Goal: Check status: Check status

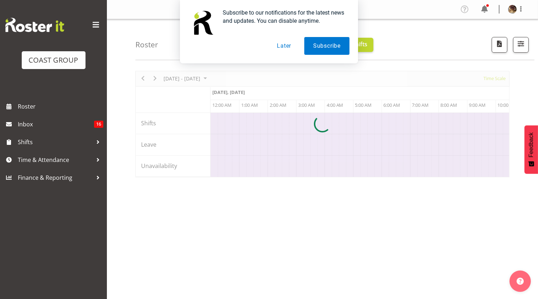
scroll to position [0, 1623]
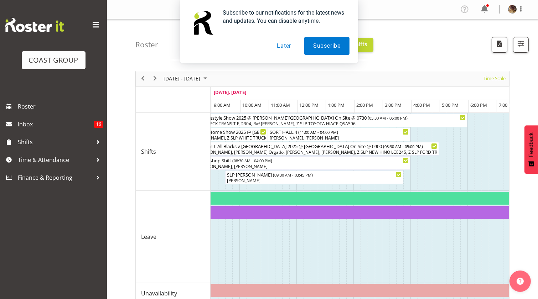
click at [282, 50] on button "Later" at bounding box center [284, 46] width 32 height 18
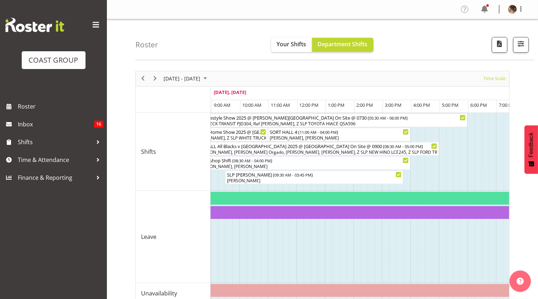
click at [95, 21] on span at bounding box center [95, 24] width 11 height 11
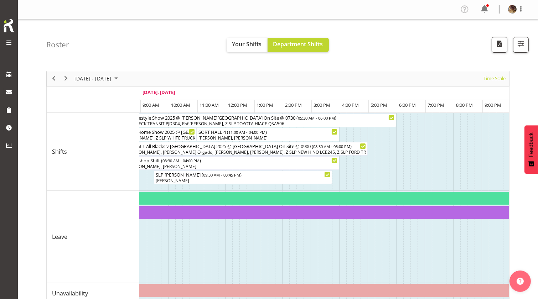
drag, startPoint x: 238, startPoint y: 249, endPoint x: 289, endPoint y: 246, distance: 51.0
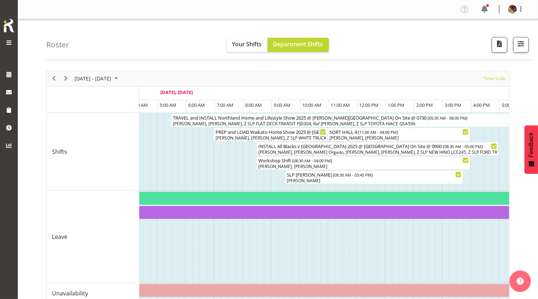
scroll to position [0, 0]
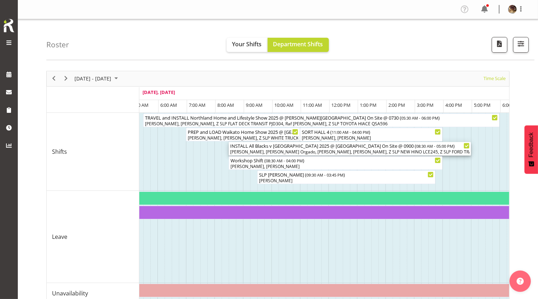
click at [416, 149] on span "08:30 AM - 05:00 PM" at bounding box center [434, 146] width 37 height 6
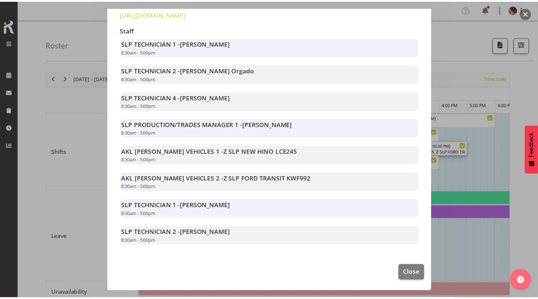
scroll to position [267, 0]
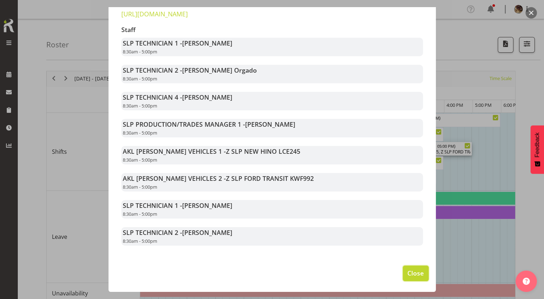
click at [408, 274] on span "Close" at bounding box center [416, 272] width 16 height 9
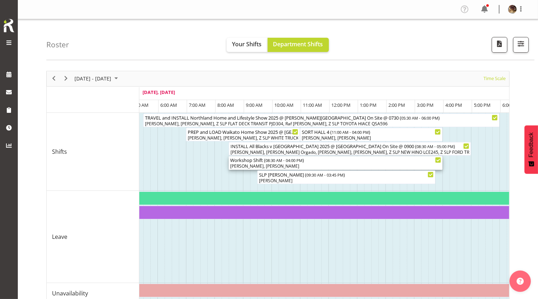
click at [302, 163] on span "08:30 AM - 04:00 PM" at bounding box center [283, 160] width 37 height 6
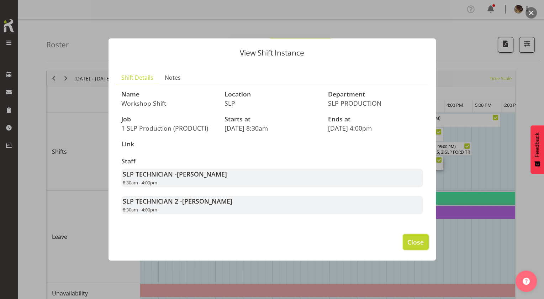
click at [408, 247] on span "Close" at bounding box center [416, 241] width 16 height 9
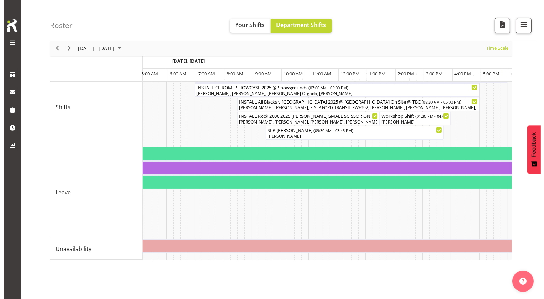
scroll to position [0, 2235]
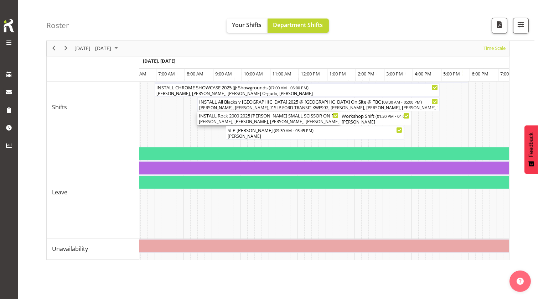
click at [264, 119] on div "INSTALL Rock 2000 2025 [PERSON_NAME] SMALL SCISSOR ON RETURN TO WORK @ [GEOGRAP…" at bounding box center [269, 115] width 140 height 7
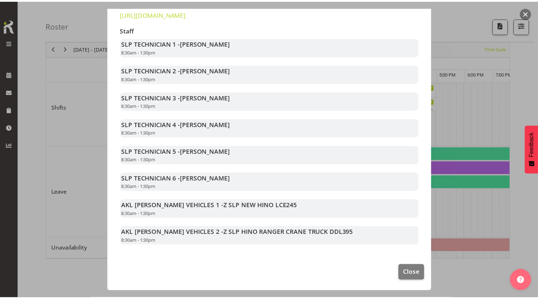
scroll to position [289, 0]
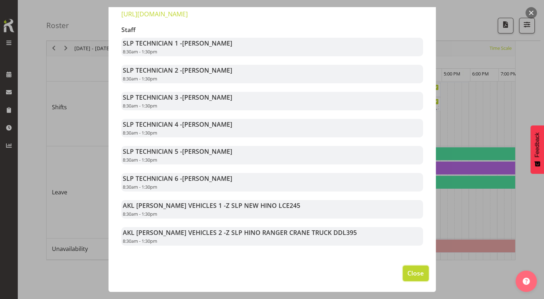
click at [408, 268] on span "Close" at bounding box center [416, 272] width 16 height 9
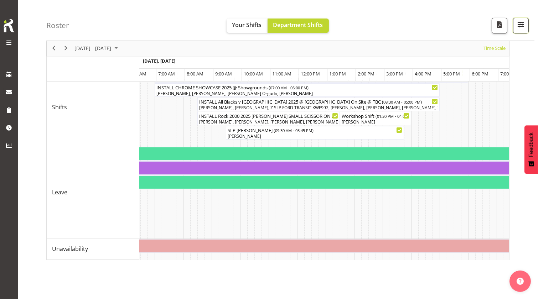
click at [518, 29] on span "button" at bounding box center [520, 24] width 9 height 9
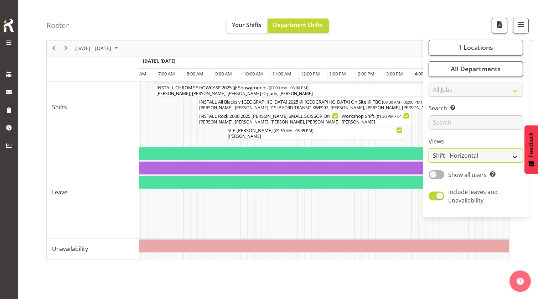
click at [434, 163] on select "Staff Role Shift - Horizontal Shift - Vertical Staff - Location" at bounding box center [475, 156] width 94 height 14
click at [428, 163] on select "Staff Role Shift - Horizontal Shift - Vertical Staff - Location" at bounding box center [475, 156] width 94 height 14
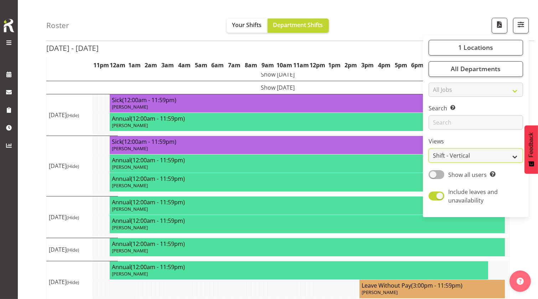
click at [452, 163] on select "Staff Role Shift - Horizontal Shift - Vertical Staff - Location" at bounding box center [475, 156] width 94 height 14
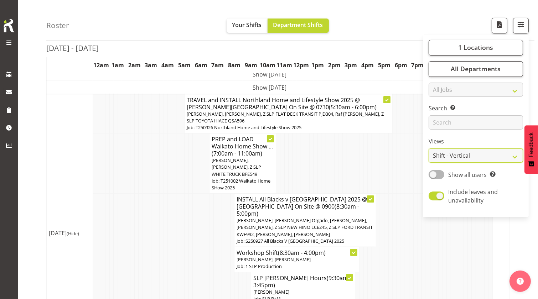
select select "staff"
click at [428, 163] on select "Staff Role Shift - Horizontal Shift - Vertical Staff - Location" at bounding box center [475, 156] width 94 height 14
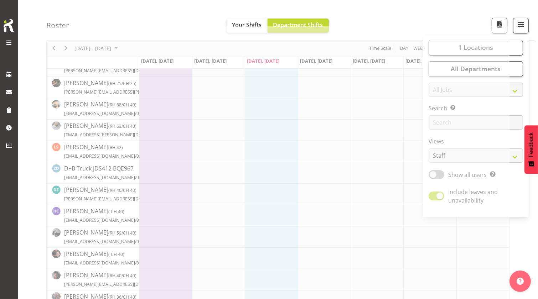
click at [383, 13] on div "Roster Your Shifts Department Shifts 1 Locations Clear CARLTON EVENTS [PERSON_N…" at bounding box center [290, 20] width 488 height 41
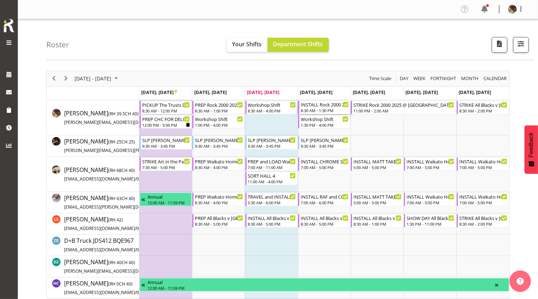
click at [319, 108] on div "INSTALL Rock 2000 2025 [PERSON_NAME] SMALL SCISSOR ON RETURN TO WORK @ [GEOGRAP…" at bounding box center [324, 104] width 48 height 7
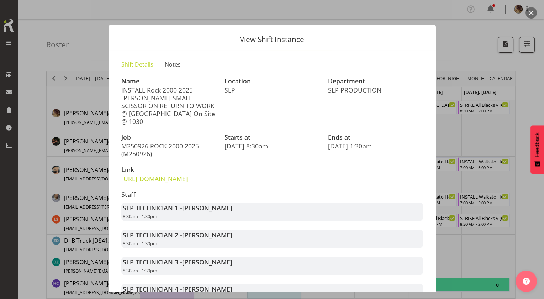
click at [529, 11] on button "button" at bounding box center [531, 12] width 11 height 11
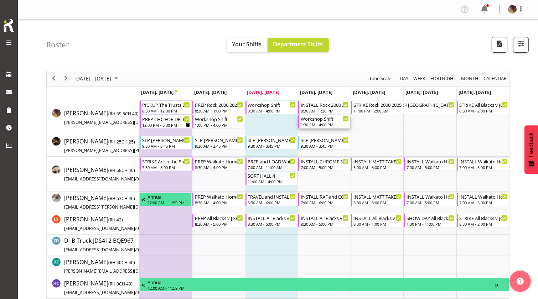
click at [320, 127] on div "1:30 PM - 4:00 PM" at bounding box center [324, 125] width 48 height 6
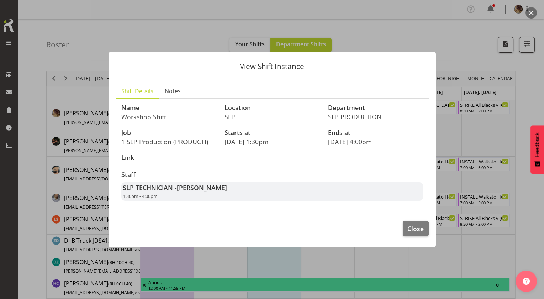
click at [531, 12] on button "button" at bounding box center [531, 12] width 11 height 11
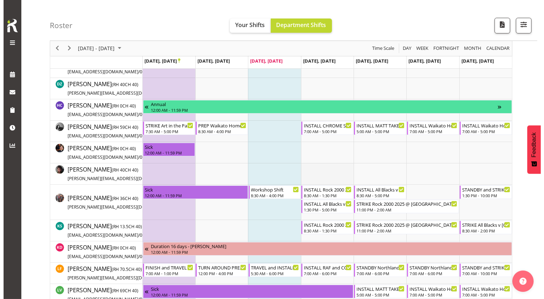
scroll to position [223, 0]
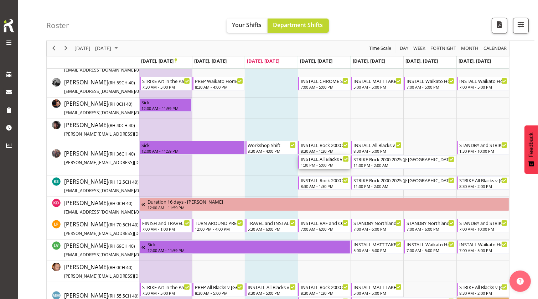
click at [313, 162] on div "INSTALL All Blacks v [GEOGRAPHIC_DATA] 2025 @ [GEOGRAPHIC_DATA] On Site @ TBC" at bounding box center [324, 158] width 48 height 7
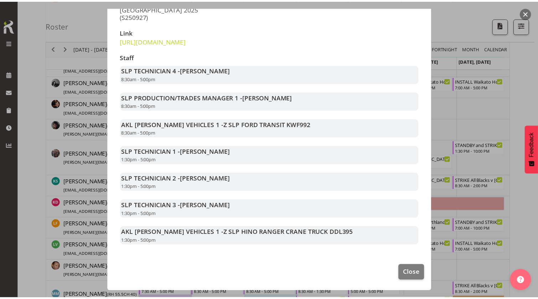
scroll to position [191, 0]
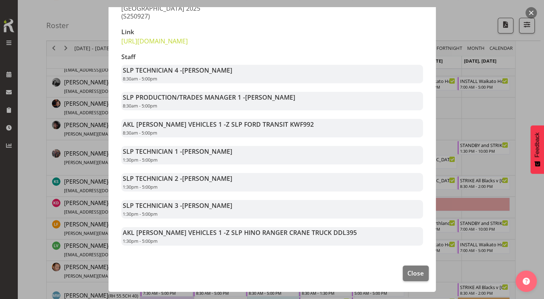
click at [529, 11] on button "button" at bounding box center [531, 12] width 11 height 11
